Goal: Find specific page/section: Find specific page/section

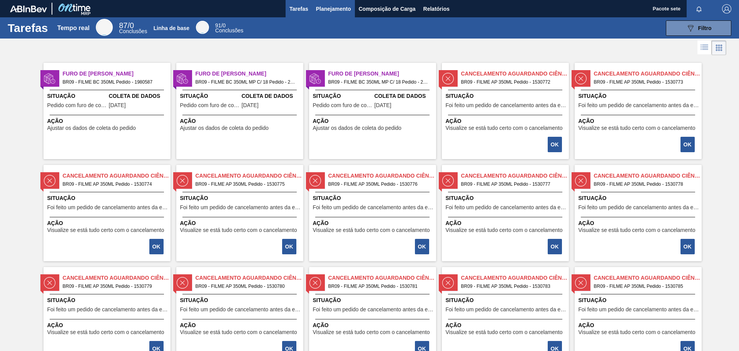
click at [329, 9] on font "Planejamento" at bounding box center [333, 9] width 35 height 6
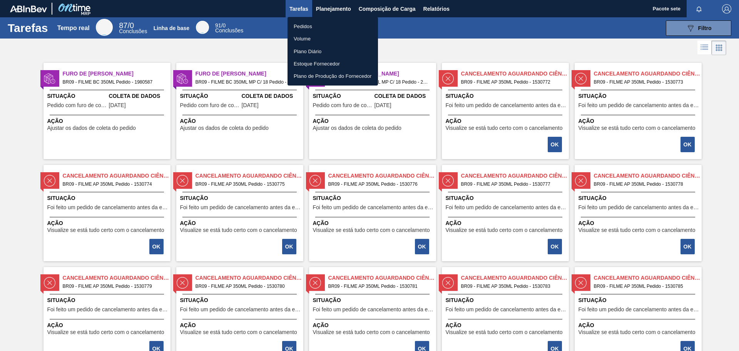
click at [301, 24] on font "Pedidos" at bounding box center [303, 26] width 18 height 6
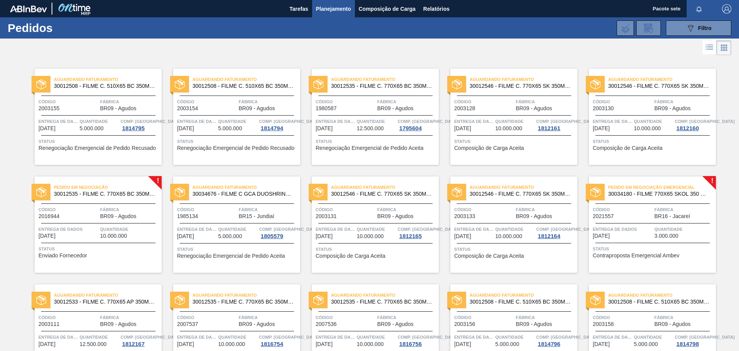
click at [94, 150] on font "Renegociação Emergencial de Pedido Recusado" at bounding box center [97, 148] width 117 height 6
